Goal: Find specific page/section: Find specific page/section

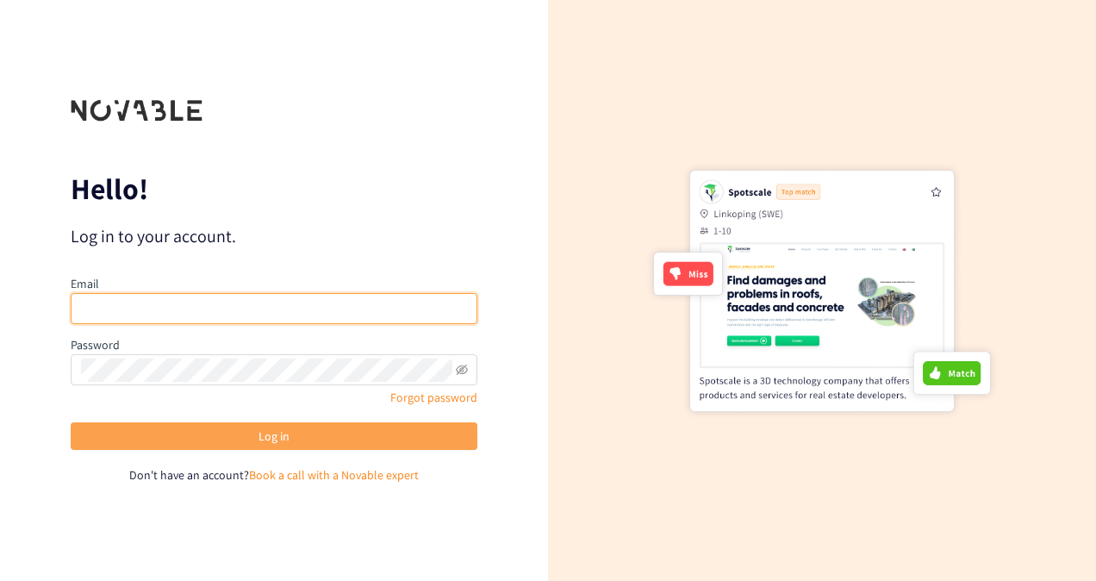
type input "[PERSON_NAME][EMAIL_ADDRESS][PERSON_NAME][DOMAIN_NAME]"
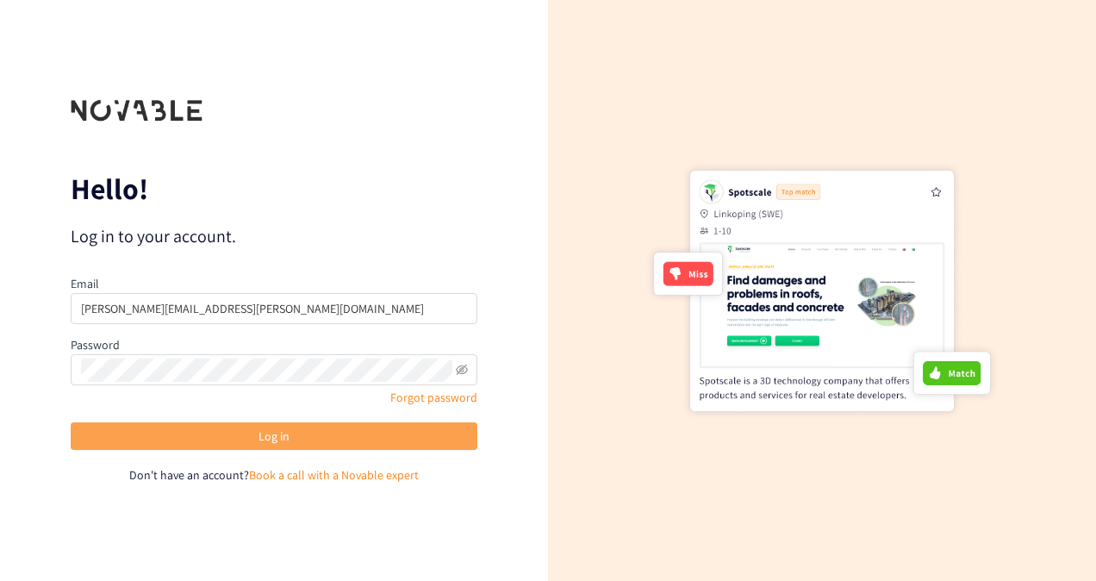
click at [245, 446] on button "Log in" at bounding box center [274, 436] width 407 height 28
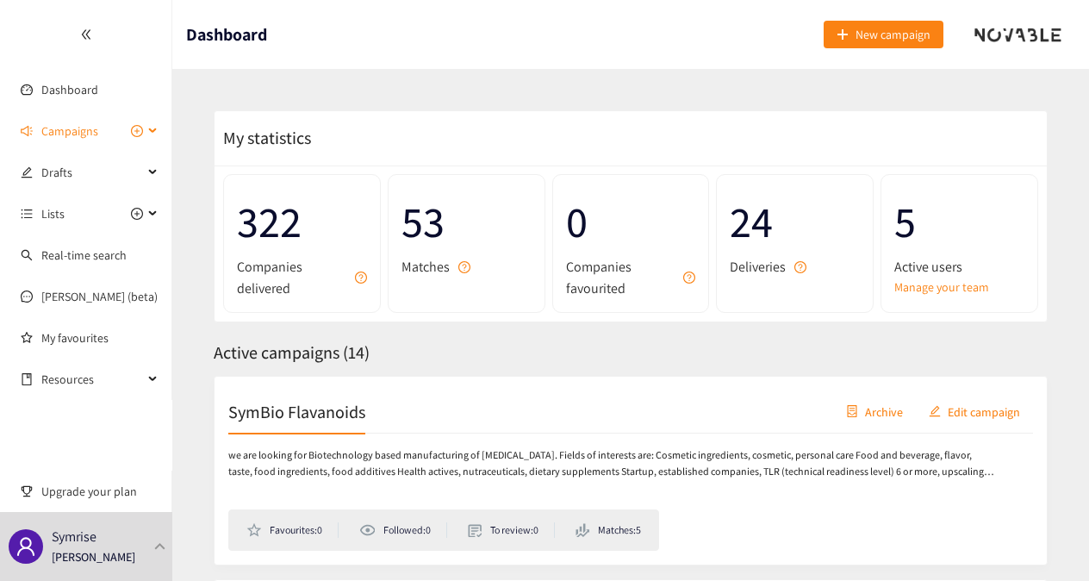
click at [79, 131] on span "Campaigns" at bounding box center [69, 131] width 57 height 34
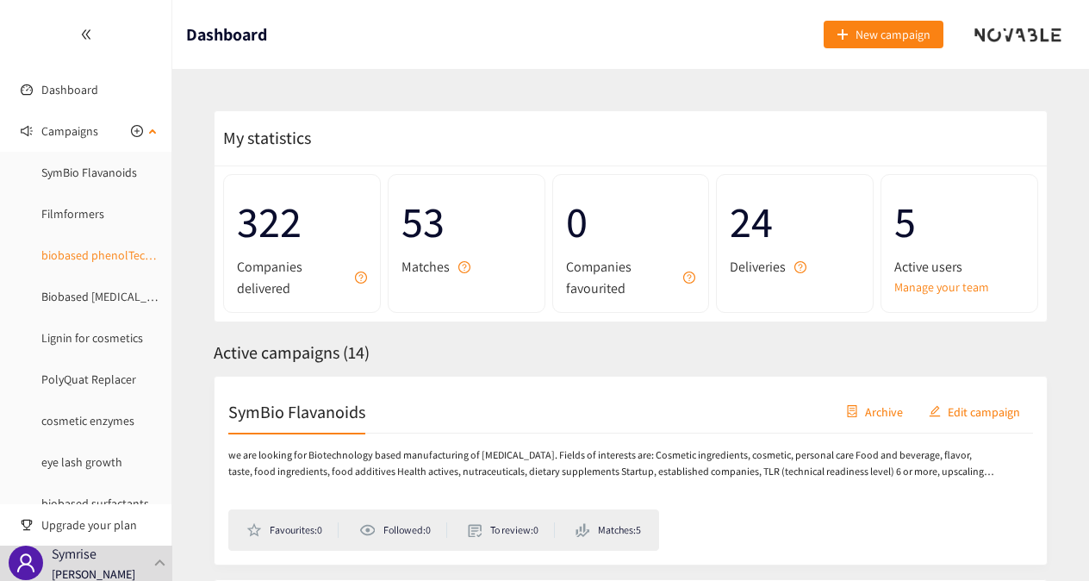
click at [63, 253] on link "biobased phenolTechnology" at bounding box center [114, 255] width 146 height 16
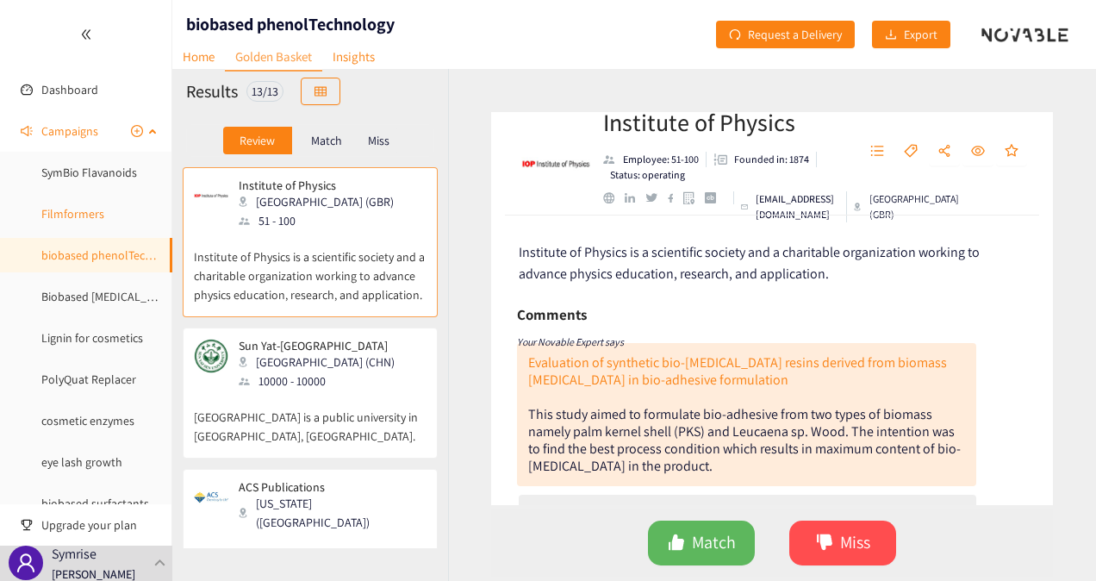
click at [83, 216] on link "Filmformers" at bounding box center [72, 214] width 63 height 16
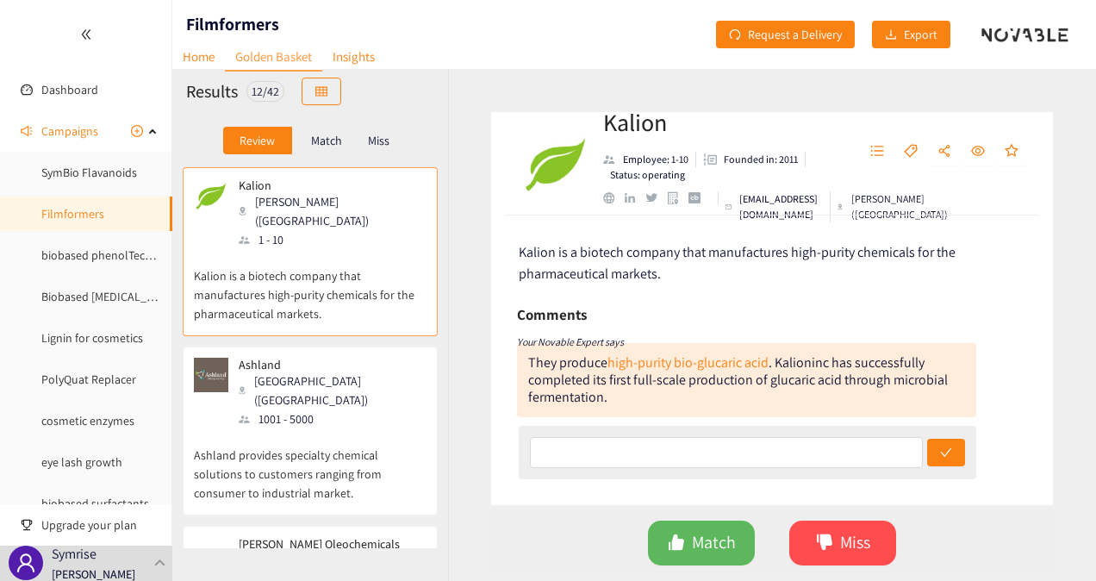
click at [327, 143] on p "Match" at bounding box center [326, 141] width 31 height 14
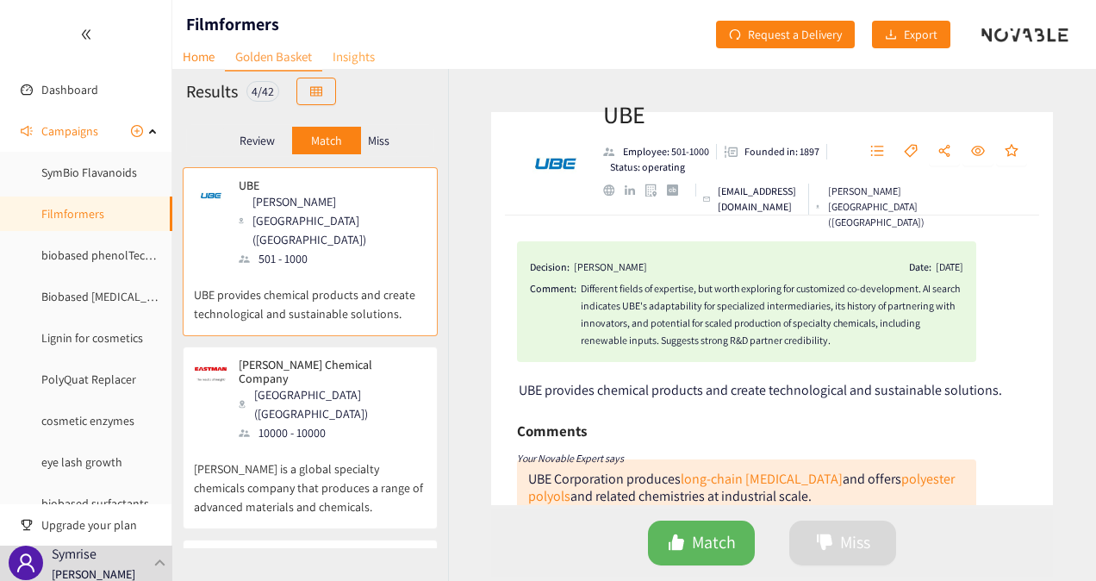
click at [348, 59] on link "Insights" at bounding box center [353, 56] width 63 height 27
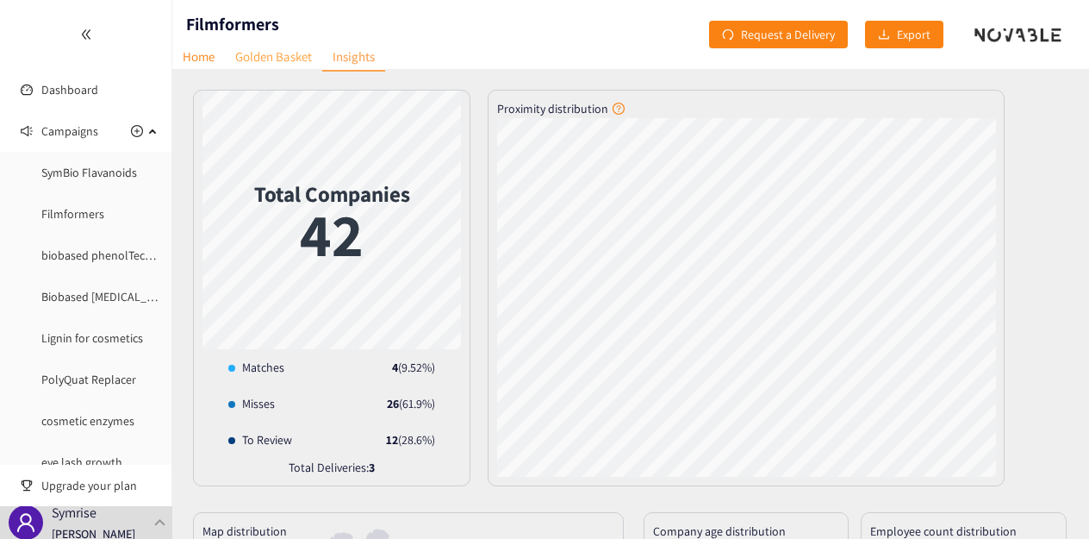
click at [284, 56] on link "Golden Basket" at bounding box center [273, 56] width 97 height 27
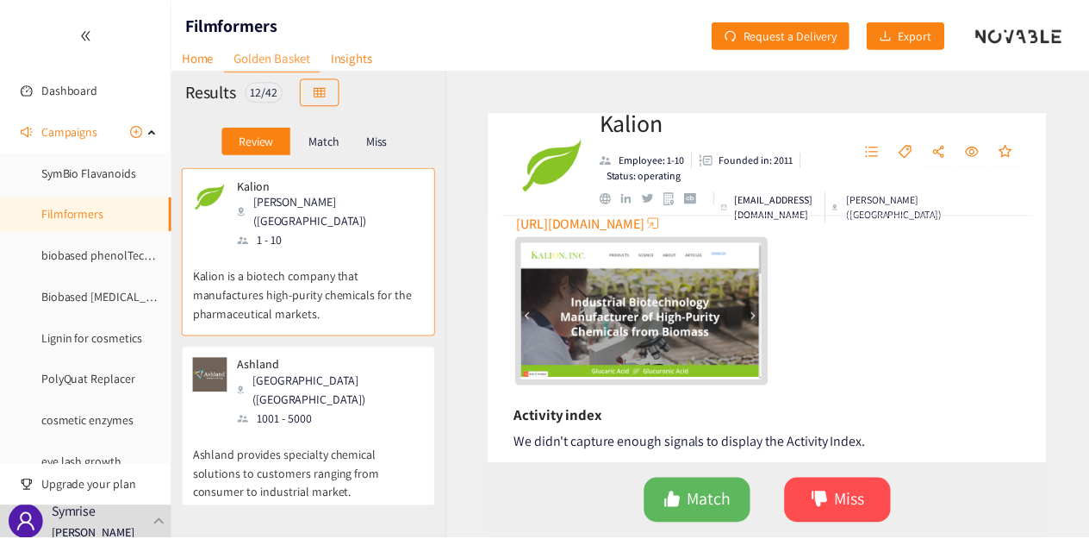
scroll to position [689, 0]
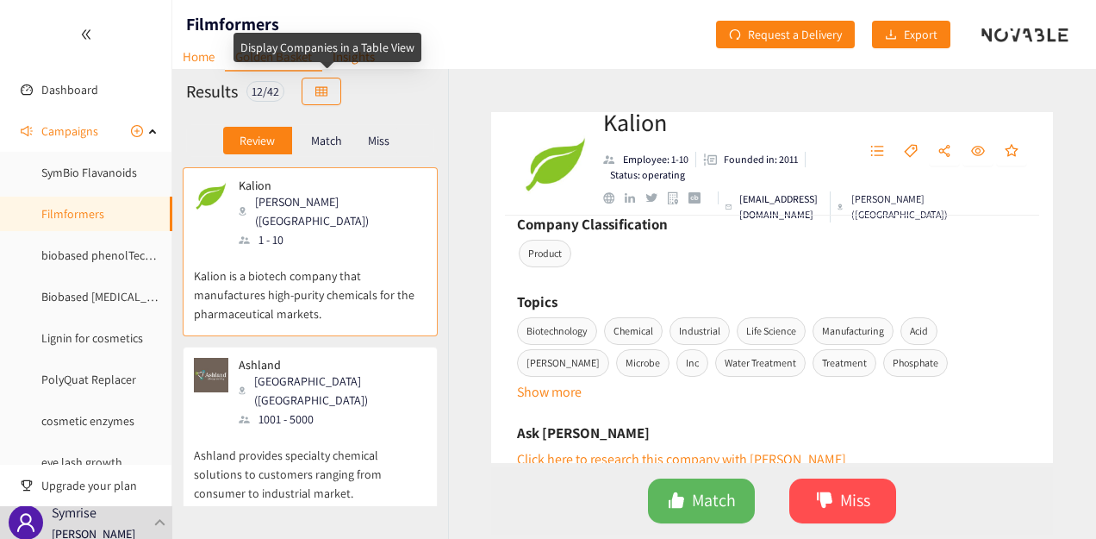
click at [291, 58] on div "Display Companies in a Table View" at bounding box center [328, 47] width 188 height 29
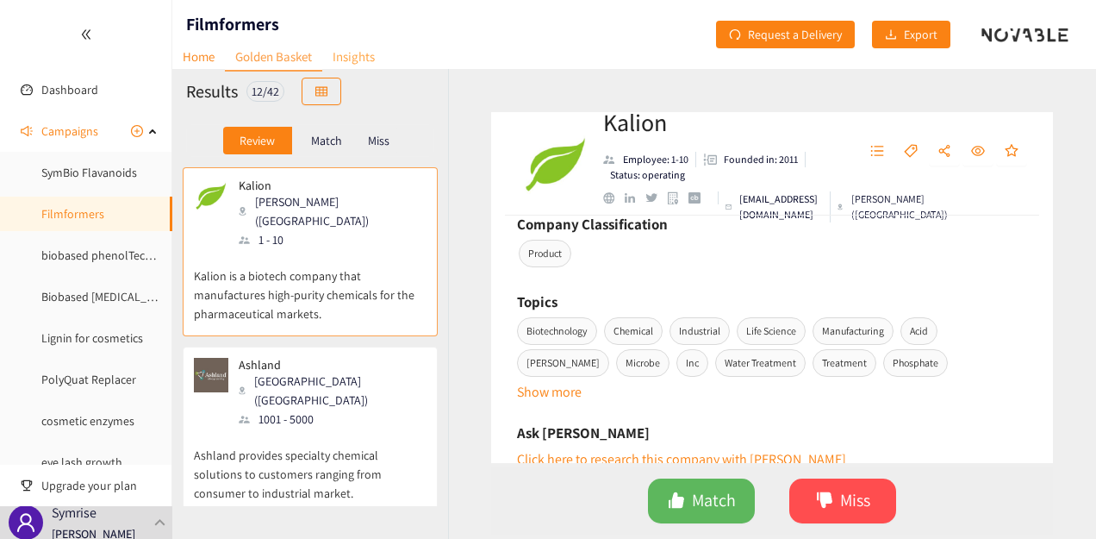
click at [340, 54] on link "Insights" at bounding box center [353, 56] width 63 height 27
